Goal: Task Accomplishment & Management: Complete application form

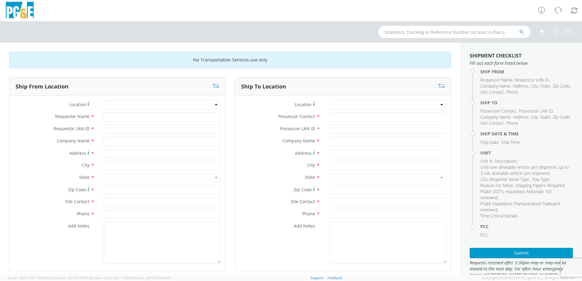
click at [195, 106] on div at bounding box center [162, 104] width 117 height 9
click at [215, 104] on div at bounding box center [162, 104] width 117 height 9
click at [213, 105] on div at bounding box center [162, 104] width 117 height 9
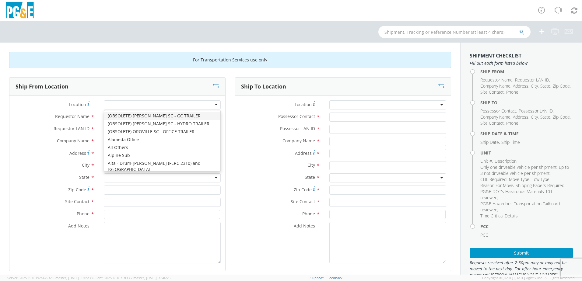
click at [173, 106] on div at bounding box center [162, 104] width 117 height 9
type input "oak"
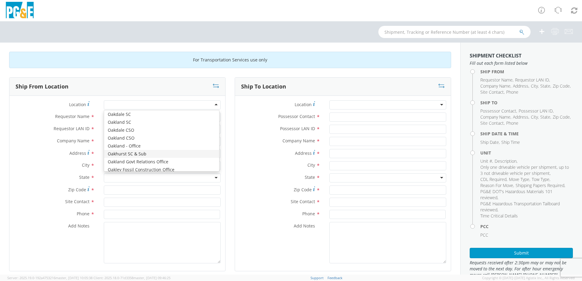
type input "PG&E"
type input "50150 ROAD 426"
type input "OAKHURST"
type input "93644"
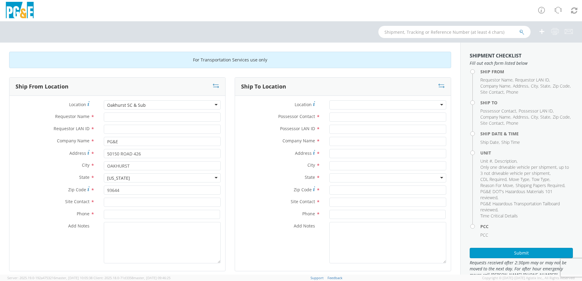
scroll to position [0, 0]
click at [130, 117] on input "Requestor Name *" at bounding box center [162, 117] width 117 height 9
type input "[PERSON_NAME]"
click at [134, 129] on input "Requestor LAN ID *" at bounding box center [162, 129] width 117 height 9
type input "jb1d"
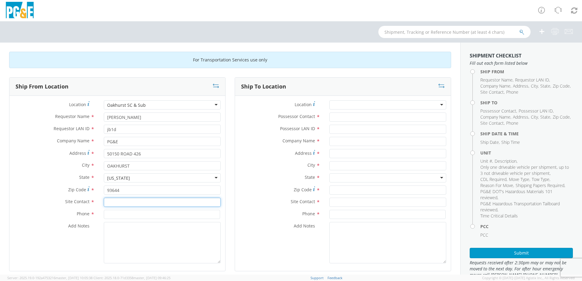
click at [133, 201] on input "text" at bounding box center [162, 202] width 117 height 9
type input "[PERSON_NAME]"
click at [123, 218] on input at bounding box center [162, 214] width 116 height 9
type input "5598476003"
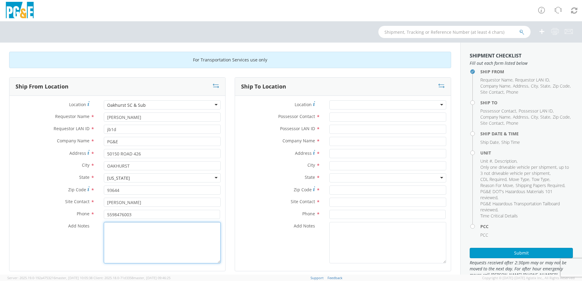
click at [126, 234] on textarea "Add Notes *" at bounding box center [162, 242] width 117 height 41
click at [109, 227] on textarea "have [PERSON_NAME] transport move unit" at bounding box center [162, 242] width 117 height 41
type textarea "Have [PERSON_NAME] transport move unit"
click at [370, 121] on input "Possessor Contact *" at bounding box center [387, 117] width 117 height 9
click at [363, 141] on input "text" at bounding box center [387, 141] width 117 height 9
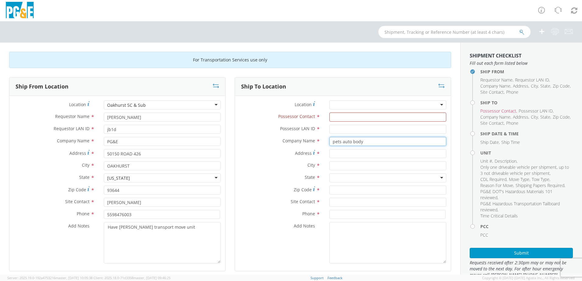
click at [331, 142] on input "pets auto body" at bounding box center [387, 141] width 117 height 9
type input "Pets auto body"
click at [339, 156] on input "Address *" at bounding box center [387, 153] width 117 height 9
click at [344, 155] on input "1002 [PERSON_NAME]" at bounding box center [387, 153] width 117 height 9
click at [371, 160] on div "Address * 1002 [PERSON_NAME]" at bounding box center [343, 155] width 216 height 12
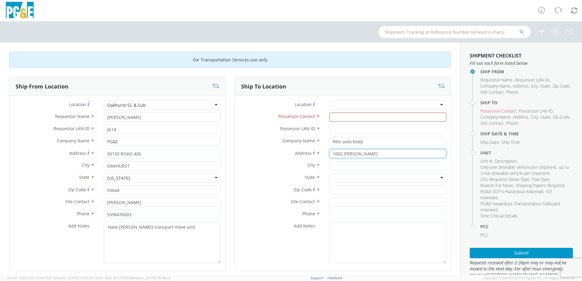
click at [372, 155] on input "1002 [PERSON_NAME]" at bounding box center [387, 153] width 117 height 9
click at [382, 154] on input "1002 [PERSON_NAME]" at bounding box center [387, 153] width 117 height 9
type input "[STREET_ADDRESS][PERSON_NAME]"
click at [349, 168] on input "text" at bounding box center [387, 165] width 117 height 9
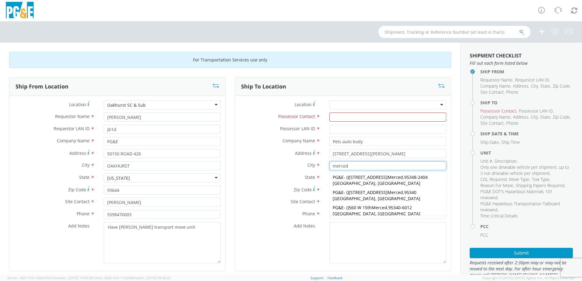
click at [350, 167] on input "merced" at bounding box center [387, 165] width 117 height 9
click at [349, 167] on input "merced" at bounding box center [387, 165] width 117 height 9
type input "merced"
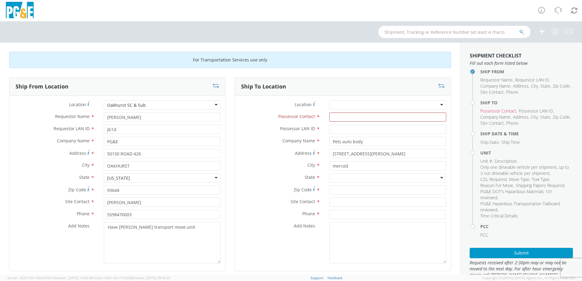
click at [320, 178] on label "State *" at bounding box center [280, 178] width 90 height 8
click at [337, 177] on div at bounding box center [387, 178] width 117 height 9
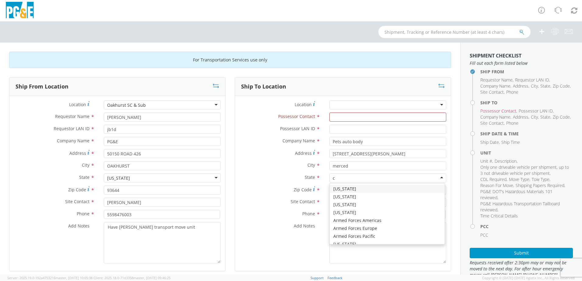
type input "ca"
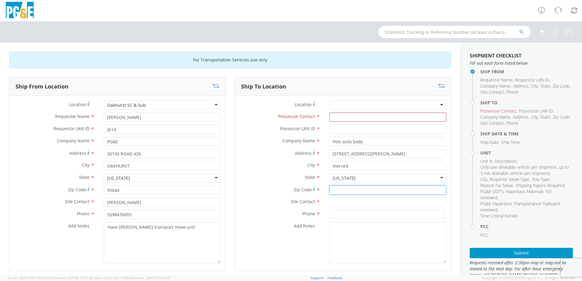
click at [342, 189] on input "Zip Code *" at bounding box center [387, 190] width 117 height 9
type input "95341"
click at [346, 202] on input "text" at bounding box center [387, 202] width 117 height 9
type input "pets auto body"
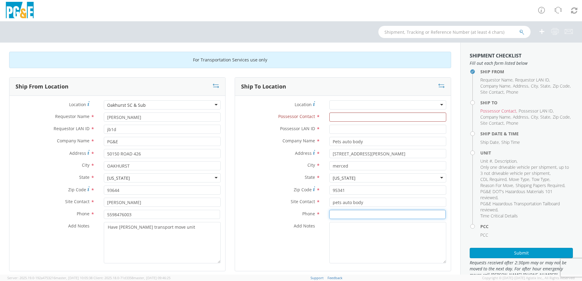
click at [342, 215] on input at bounding box center [387, 214] width 116 height 9
type input "2097223565"
click at [347, 234] on textarea "Add Notes *" at bounding box center [387, 242] width 117 height 41
drag, startPoint x: 176, startPoint y: 229, endPoint x: 100, endPoint y: 230, distance: 76.1
click at [97, 230] on div "Add Notes * Have [PERSON_NAME] transport move unit" at bounding box center [117, 242] width 216 height 41
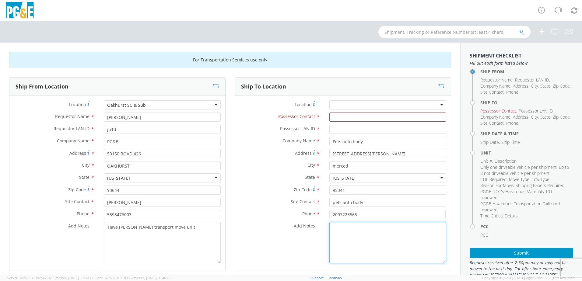
click at [343, 227] on textarea "Add Notes *" at bounding box center [387, 242] width 117 height 41
click at [343, 229] on textarea "Add Notes *" at bounding box center [387, 242] width 117 height 41
paste textarea "Have [PERSON_NAME] transport move unit"
type textarea "Have [PERSON_NAME] transport move unit"
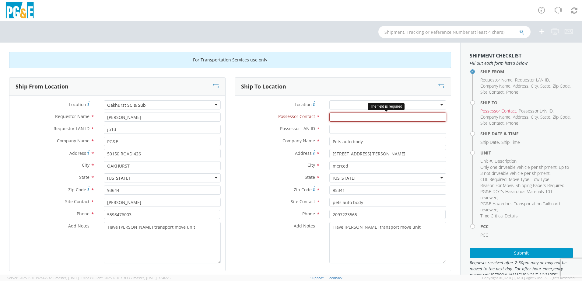
click at [346, 118] on input "Possessor Contact *" at bounding box center [387, 117] width 117 height 9
type input "[PERSON_NAME]"
click at [342, 104] on div at bounding box center [387, 104] width 117 height 9
click at [262, 113] on label "Possessor Contact *" at bounding box center [280, 117] width 90 height 8
click at [329, 113] on input "[PERSON_NAME]" at bounding box center [387, 117] width 117 height 9
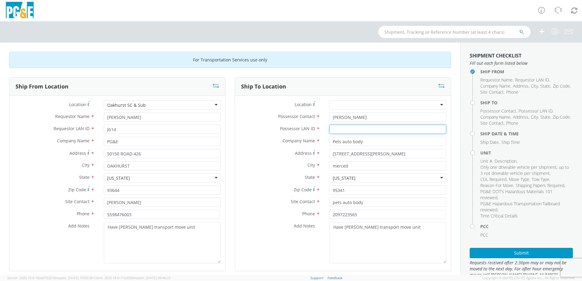
click at [337, 129] on input "Possessor LAN ID *" at bounding box center [387, 129] width 117 height 9
type input "jb1d"
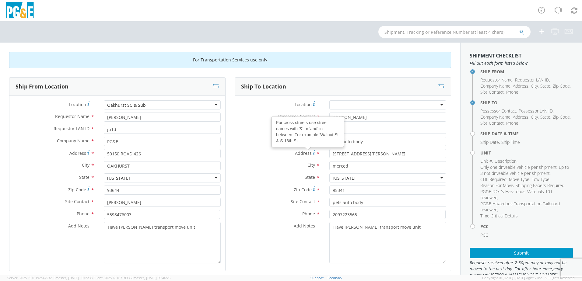
click at [266, 179] on label "State *" at bounding box center [280, 178] width 90 height 8
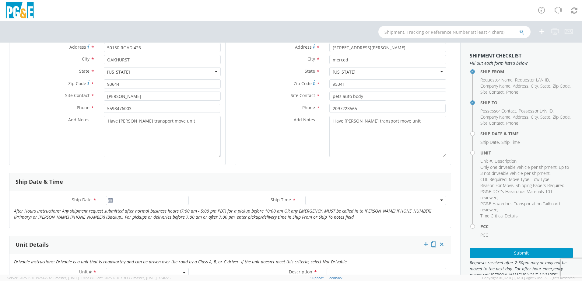
scroll to position [122, 0]
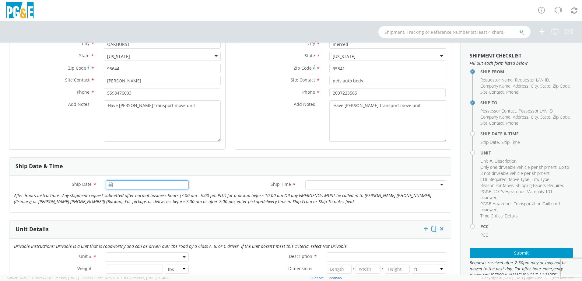
type input "[DATE]"
click at [176, 185] on input "[DATE]" at bounding box center [147, 185] width 83 height 9
click at [209, 186] on label "Ship Time *" at bounding box center [246, 185] width 107 height 8
click at [312, 184] on div at bounding box center [375, 185] width 141 height 9
click at [201, 180] on div "Ship Date * [DATE] Ship Time * Any Time Any Time Any Time 7:00 am - 10:00 am 10…" at bounding box center [229, 194] width 441 height 37
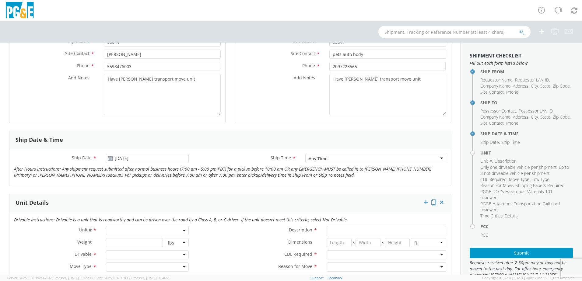
scroll to position [183, 0]
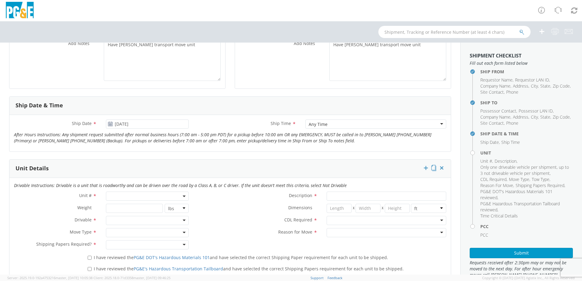
click at [148, 195] on span at bounding box center [147, 196] width 83 height 9
click at [133, 207] on input "search" at bounding box center [146, 206] width 79 height 9
type input "b38267"
type input "PICKUP; 3/4T 4X4"
type input "10000"
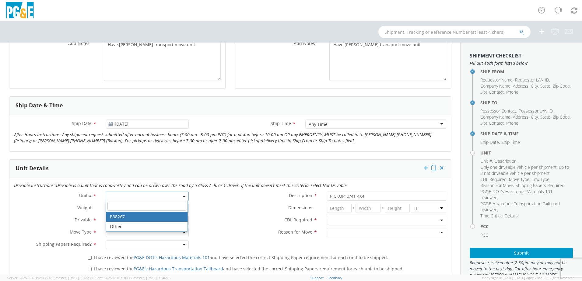
select select "B38267"
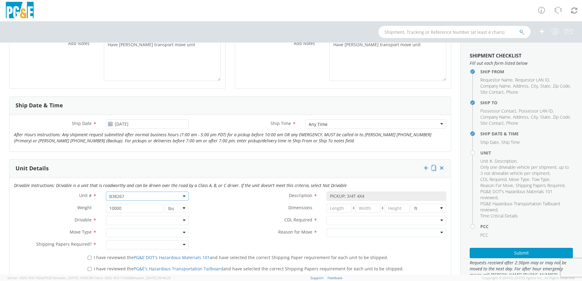
click at [127, 219] on div at bounding box center [147, 220] width 83 height 9
click at [130, 233] on div at bounding box center [147, 232] width 83 height 9
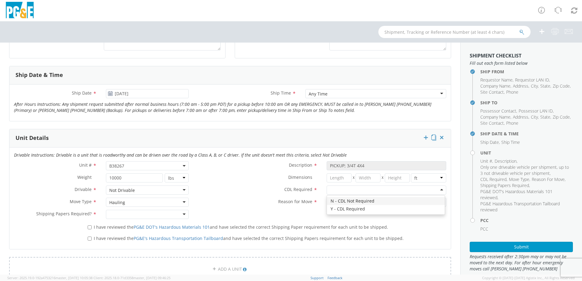
click at [339, 188] on div at bounding box center [387, 190] width 120 height 9
click at [352, 202] on div at bounding box center [387, 202] width 120 height 9
click at [166, 215] on div at bounding box center [147, 214] width 83 height 9
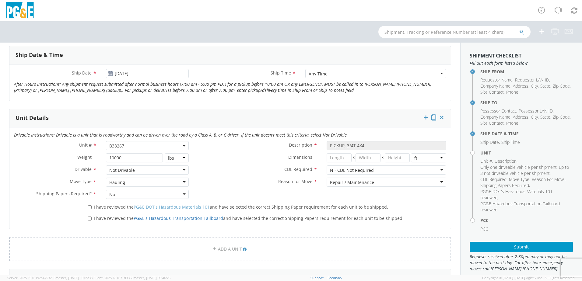
scroll to position [244, 0]
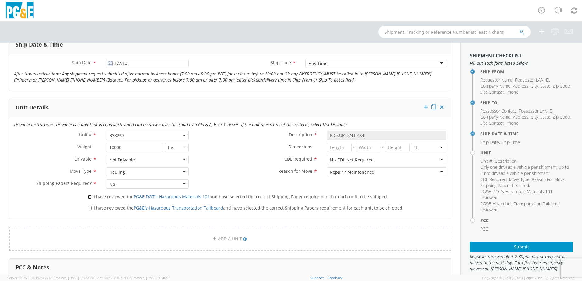
click at [88, 198] on input "I have reviewed the PG&E DOT's Hazardous Materials 101 and have selected the co…" at bounding box center [90, 197] width 4 height 4
checkbox input "true"
click at [89, 208] on input "I have reviewed the PG&E's Hazardous Transportation Tailboard and have selected…" at bounding box center [90, 208] width 4 height 4
checkbox input "true"
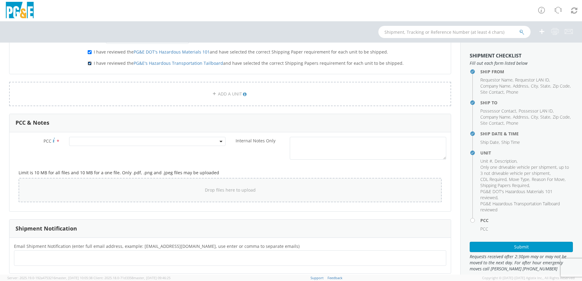
scroll to position [426, 0]
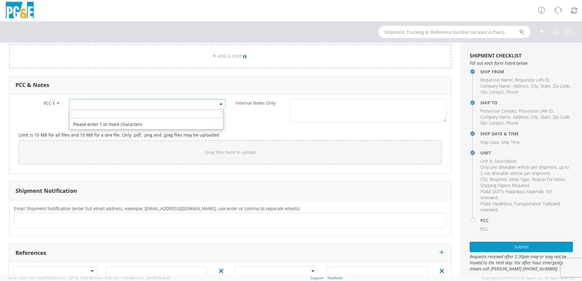
click at [119, 102] on span at bounding box center [147, 103] width 156 height 9
click at [237, 126] on div "Limit is 10 MB for all files and 10 MB for a one file. Only .pdf, .png and .jpe…" at bounding box center [230, 147] width 432 height 44
drag, startPoint x: 149, startPoint y: 114, endPoint x: 108, endPoint y: 104, distance: 42.2
click at [144, 114] on div "PCC * Internal Notes Only *" at bounding box center [229, 112] width 441 height 26
click at [96, 101] on span at bounding box center [147, 103] width 156 height 9
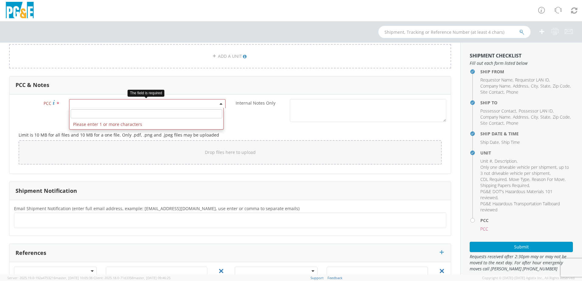
click at [96, 104] on span at bounding box center [147, 103] width 156 height 9
click at [94, 106] on span at bounding box center [147, 103] width 156 height 9
click at [94, 116] on input "number" at bounding box center [147, 113] width 152 height 9
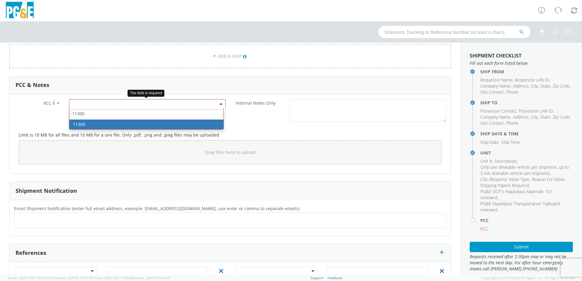
type input "11300"
select select "11300"
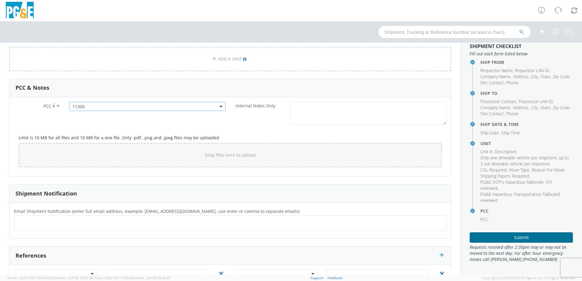
scroll to position [394, 0]
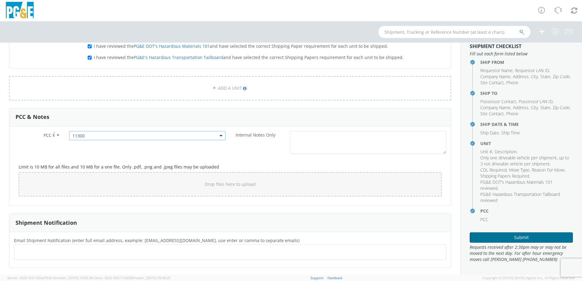
click at [524, 238] on button "Submit" at bounding box center [521, 238] width 103 height 10
